Goal: Task Accomplishment & Management: Use online tool/utility

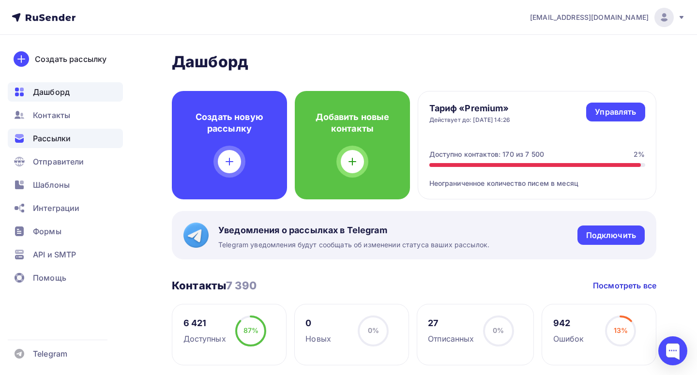
click at [56, 142] on span "Рассылки" at bounding box center [52, 139] width 38 height 12
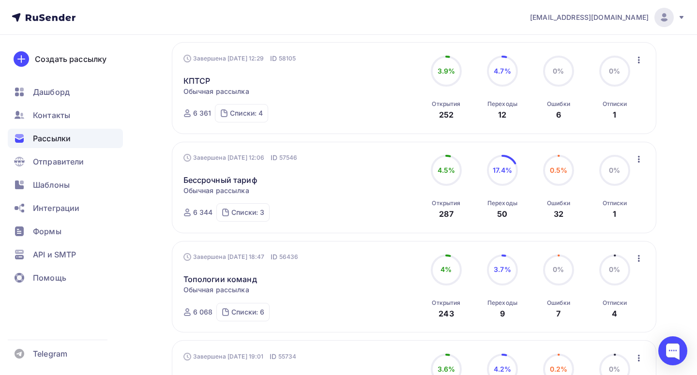
scroll to position [249, 0]
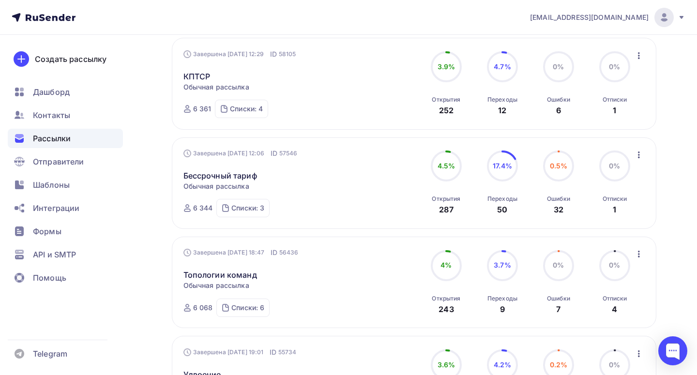
click at [639, 155] on icon "button" at bounding box center [639, 155] width 12 height 12
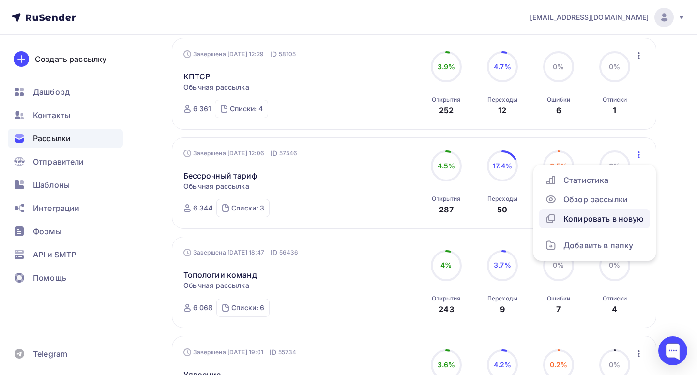
click at [592, 217] on div "Копировать в новую" at bounding box center [594, 219] width 99 height 12
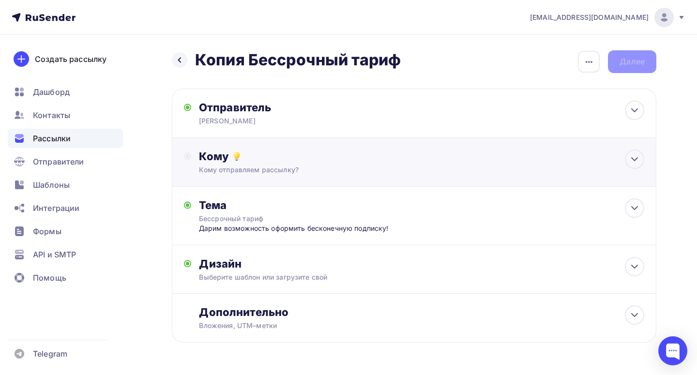
click at [359, 166] on div "Кому отправляем рассылку?" at bounding box center [399, 170] width 401 height 10
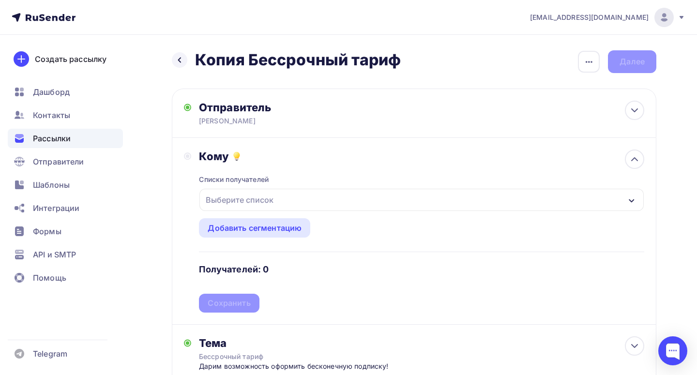
click at [288, 207] on div "Выберите список" at bounding box center [421, 200] width 444 height 22
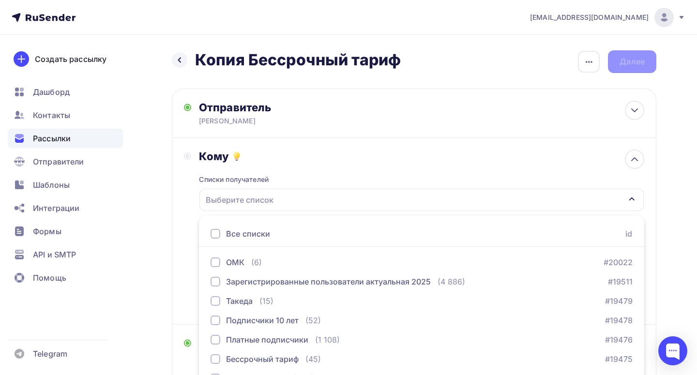
scroll to position [55, 0]
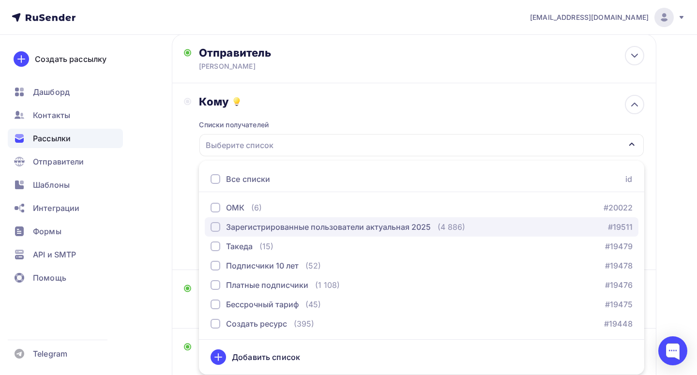
click at [290, 224] on div "Зарегистрированные пользователи актуальная 2025" at bounding box center [328, 227] width 205 height 12
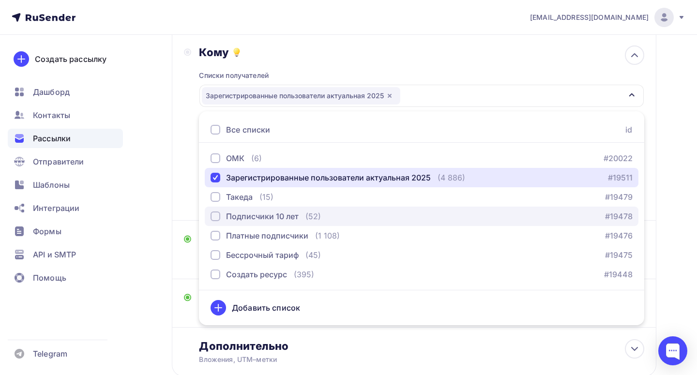
scroll to position [110, 0]
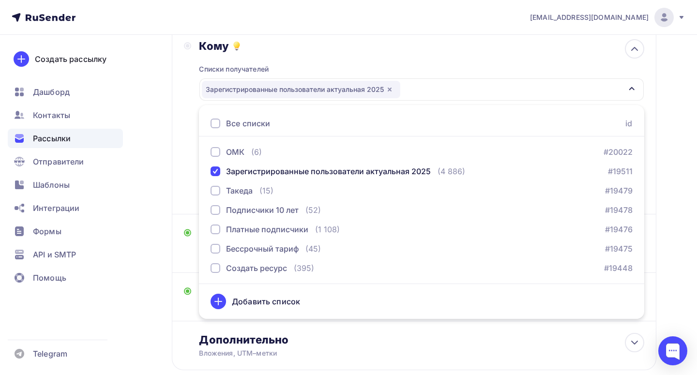
click at [176, 187] on div "Кому Списки получателей Зарегистрированные пользователи актуальная 2025 Все спи…" at bounding box center [414, 121] width 484 height 187
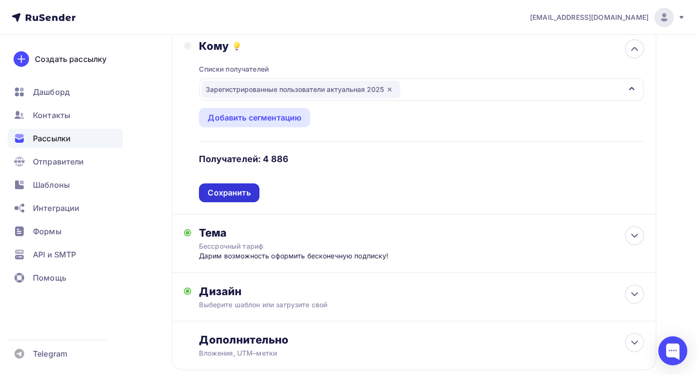
click at [218, 197] on div "Сохранить" at bounding box center [229, 192] width 43 height 11
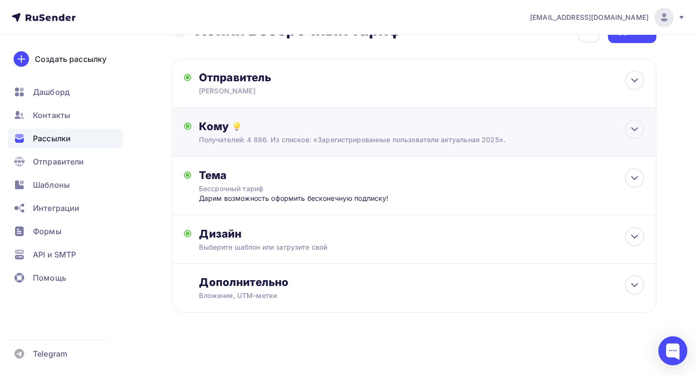
scroll to position [31, 0]
click at [276, 186] on div "Бессрочный тариф" at bounding box center [285, 189] width 172 height 10
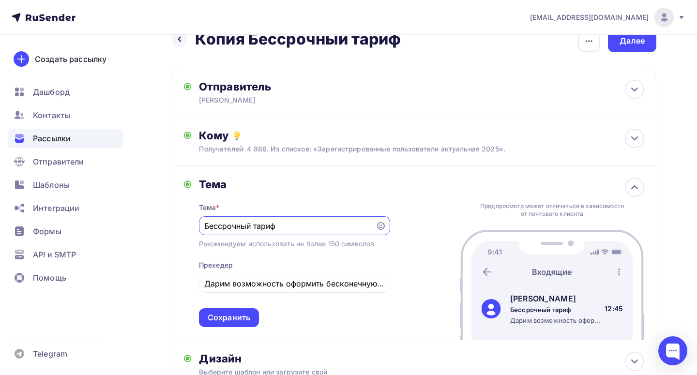
scroll to position [0, 0]
drag, startPoint x: 282, startPoint y: 226, endPoint x: 167, endPoint y: 226, distance: 114.2
click at [167, 226] on div "Назад Копия Бессрочный тариф Копия Бессрочный тариф Закончить позже Переименова…" at bounding box center [348, 256] width 697 height 485
type input "E"
type input "У"
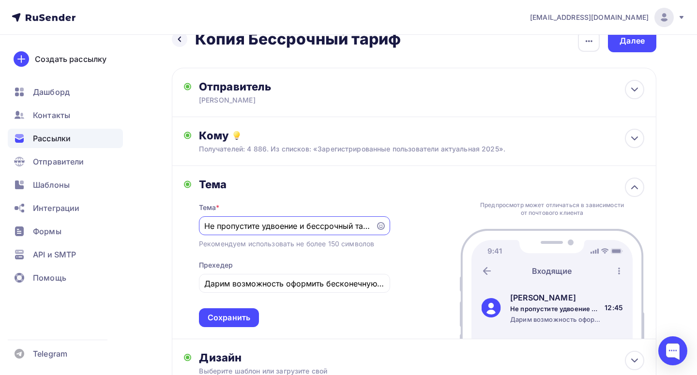
drag, startPoint x: 267, startPoint y: 224, endPoint x: 189, endPoint y: 224, distance: 77.4
click at [189, 224] on div "Тема Тема * Не пропустите удвоение и бессрочный тариф Рекомендуем использовать …" at bounding box center [287, 253] width 206 height 150
click at [274, 226] on input "Не пропустите удвоение и бессрочный тариф" at bounding box center [286, 226] width 165 height 12
drag, startPoint x: 290, startPoint y: 227, endPoint x: 375, endPoint y: 228, distance: 84.7
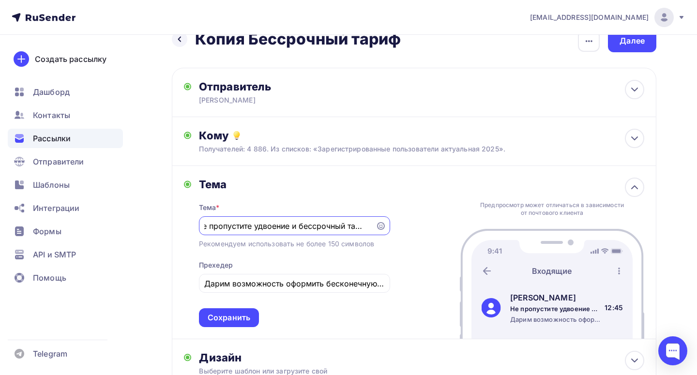
click at [375, 228] on div "Не пропустите удвоение и бессрочный тариф" at bounding box center [294, 225] width 191 height 19
type input "Не пропустите удвоение и бессрочный тариф"
click at [403, 252] on div "Тема Тема * Не пропустите удвоение и бессрочный тариф Рекомендуем использовать …" at bounding box center [414, 252] width 484 height 173
click at [330, 287] on input "Дарим возможность оформить бесконечную подписку!" at bounding box center [294, 284] width 180 height 12
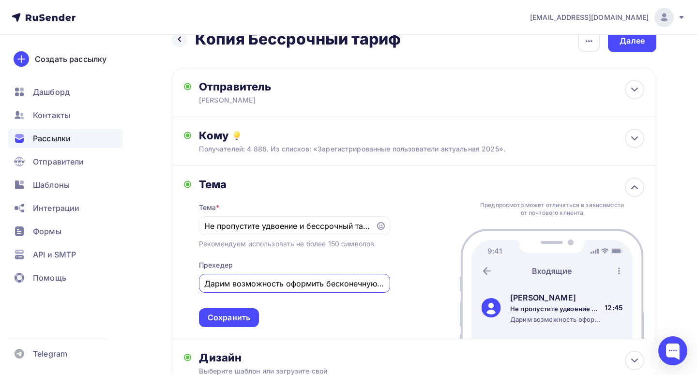
click at [330, 287] on input "Дарим возможность оформить бесконечную подписку!" at bounding box center [294, 284] width 180 height 12
type input "Подписаться можно навсегда!"
click at [229, 321] on div "Сохранить" at bounding box center [229, 317] width 43 height 11
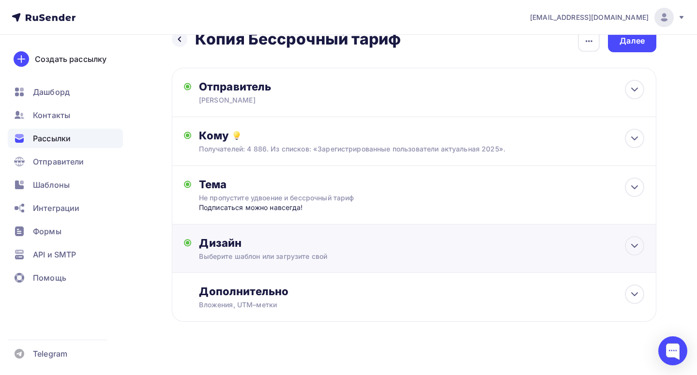
click at [268, 253] on div "Выберите шаблон или загрузите свой" at bounding box center [399, 257] width 401 height 10
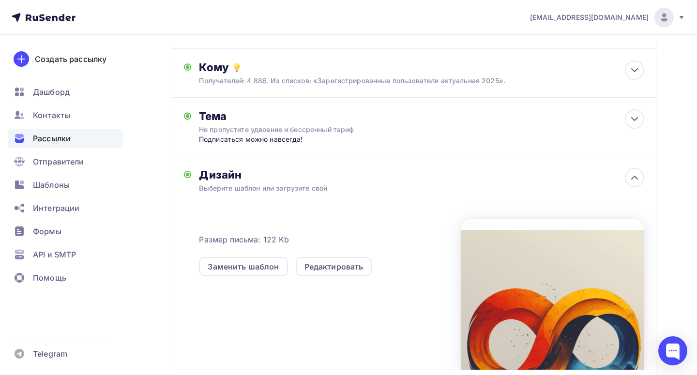
scroll to position [152, 0]
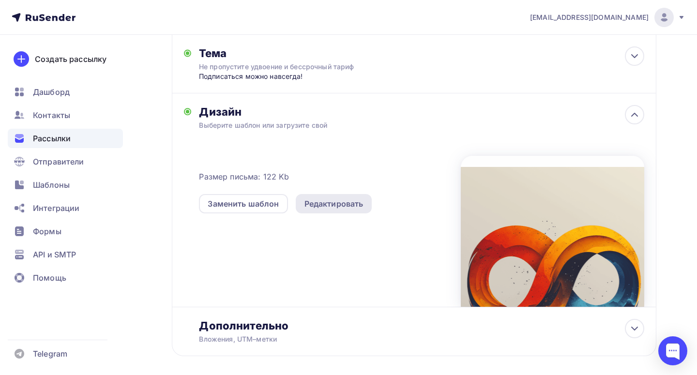
click at [325, 208] on div "Редактировать" at bounding box center [333, 204] width 59 height 12
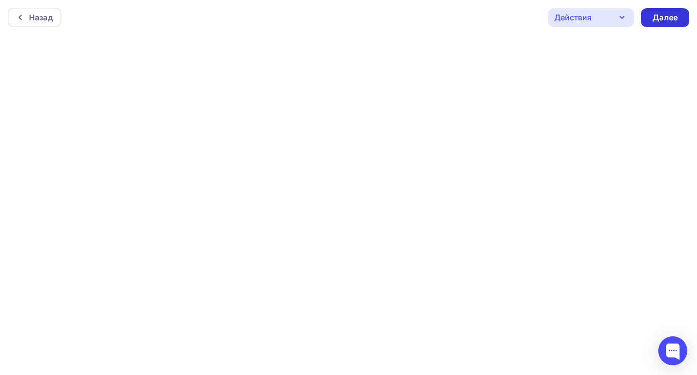
click at [672, 19] on div "Далее" at bounding box center [664, 17] width 25 height 11
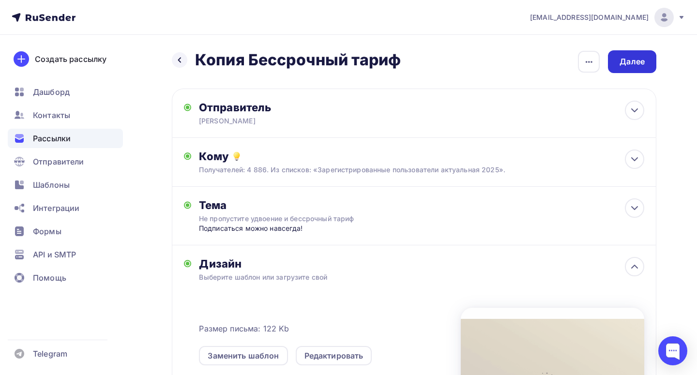
click at [622, 59] on div "Далее" at bounding box center [631, 61] width 25 height 11
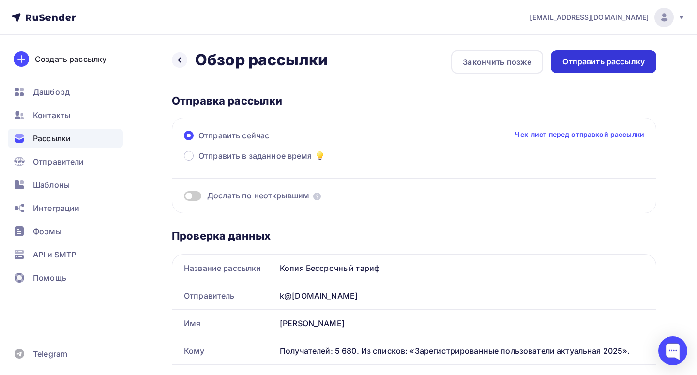
click at [613, 64] on div "Отправить рассылку" at bounding box center [603, 61] width 82 height 11
